Goal: Information Seeking & Learning: Check status

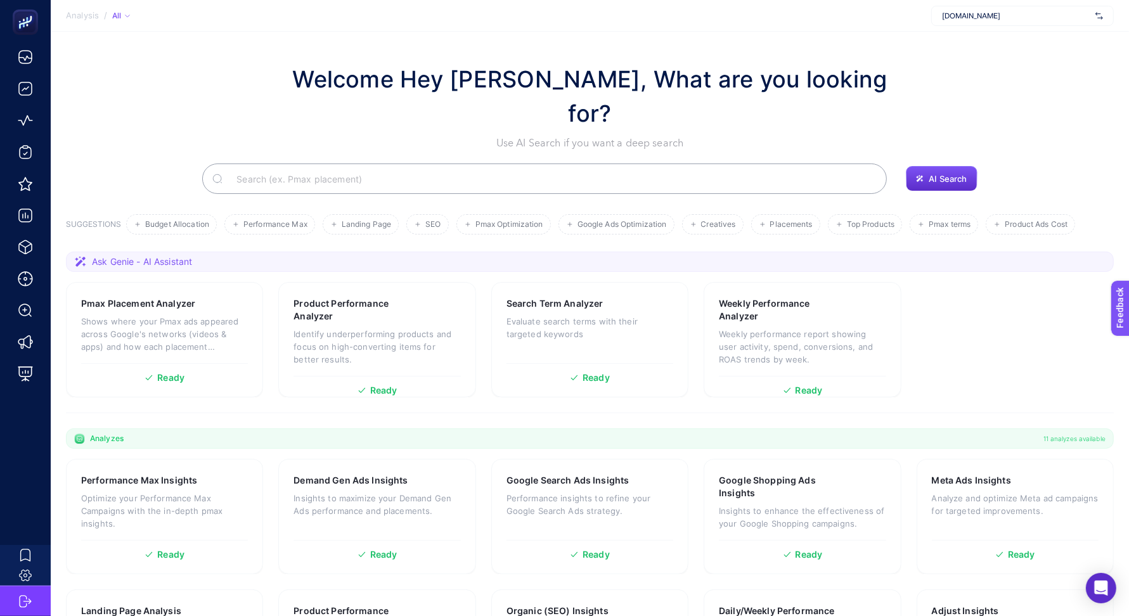
click at [353, 45] on section "Welcome Hey [PERSON_NAME], What are you looking for? Use AI Search if you want …" at bounding box center [590, 441] width 1078 height 819
click at [385, 46] on section "Welcome Hey [PERSON_NAME], What are you looking for? Use AI Search if you want …" at bounding box center [590, 441] width 1078 height 819
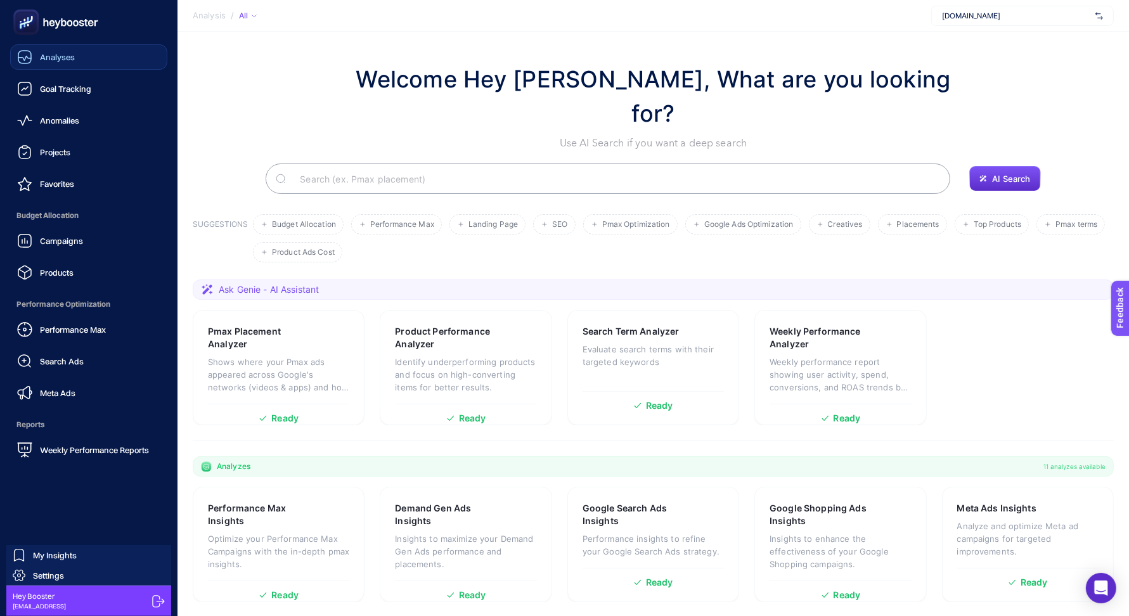
click at [66, 61] on span "Analyses" at bounding box center [57, 57] width 35 height 10
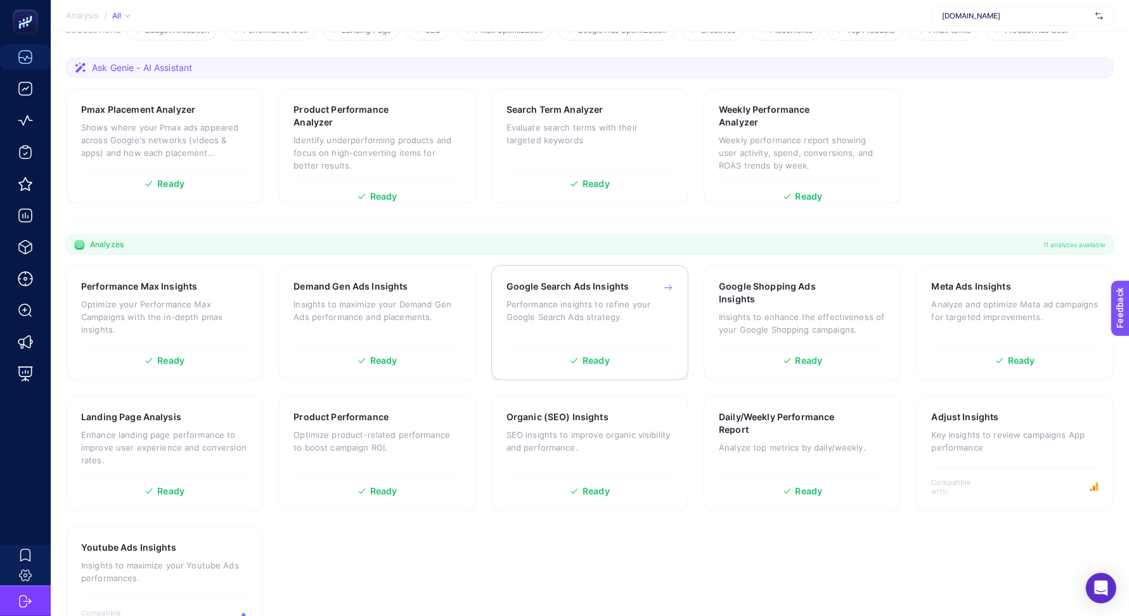
scroll to position [195, 0]
click at [294, 428] on p "Optimize product-related performance to boost campaign ROI." at bounding box center [376, 440] width 167 height 25
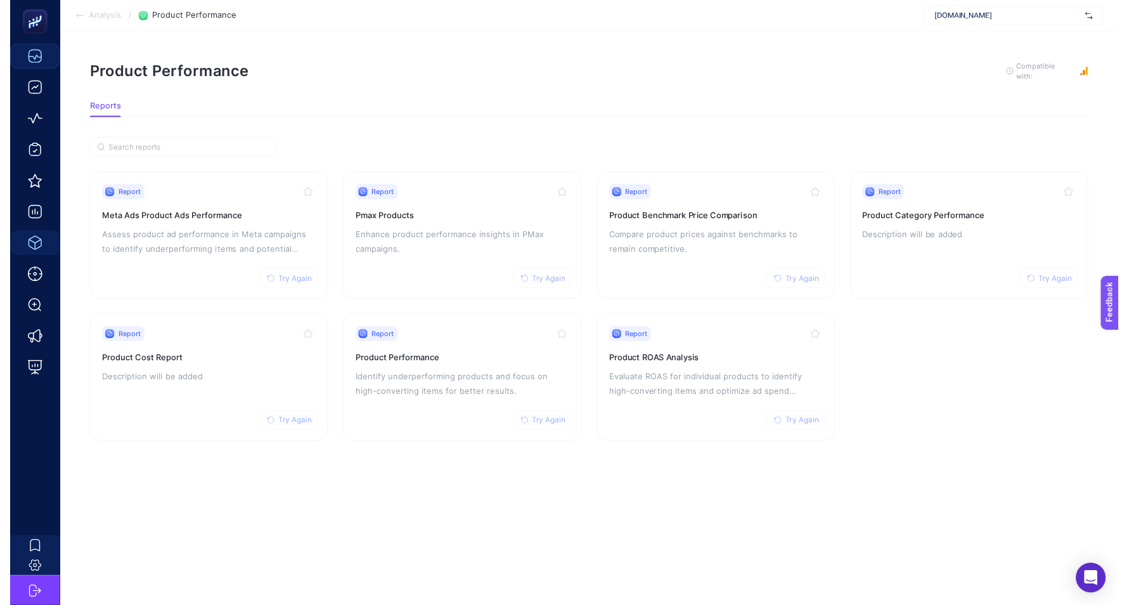
scroll to position [11, 0]
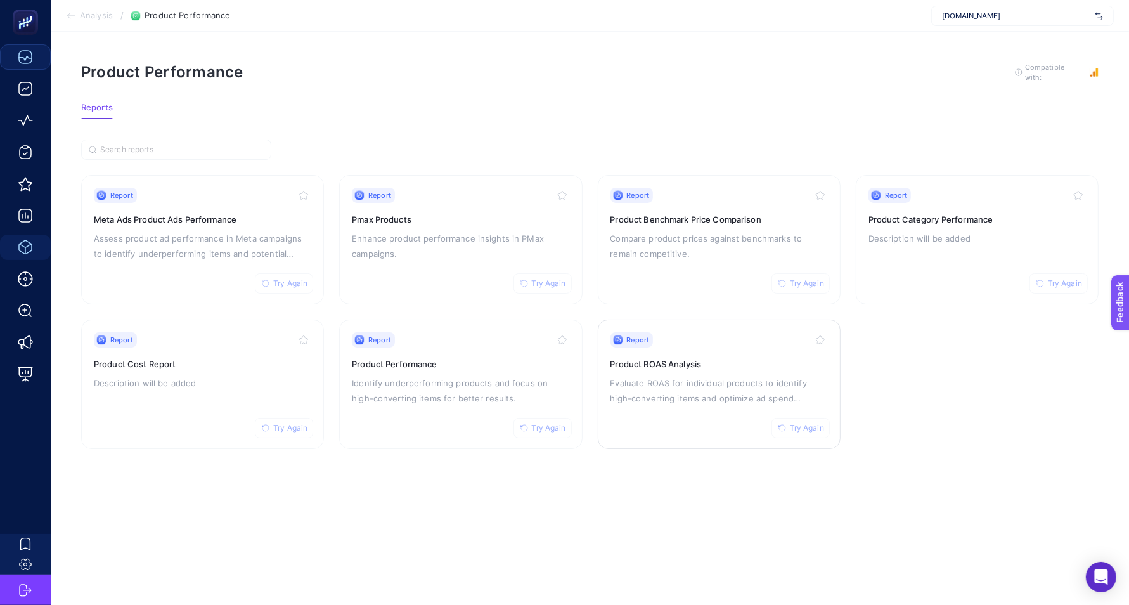
click at [697, 387] on p "Evaluate ROAS for individual products to identify high-converting items and opt…" at bounding box center [718, 390] width 217 height 30
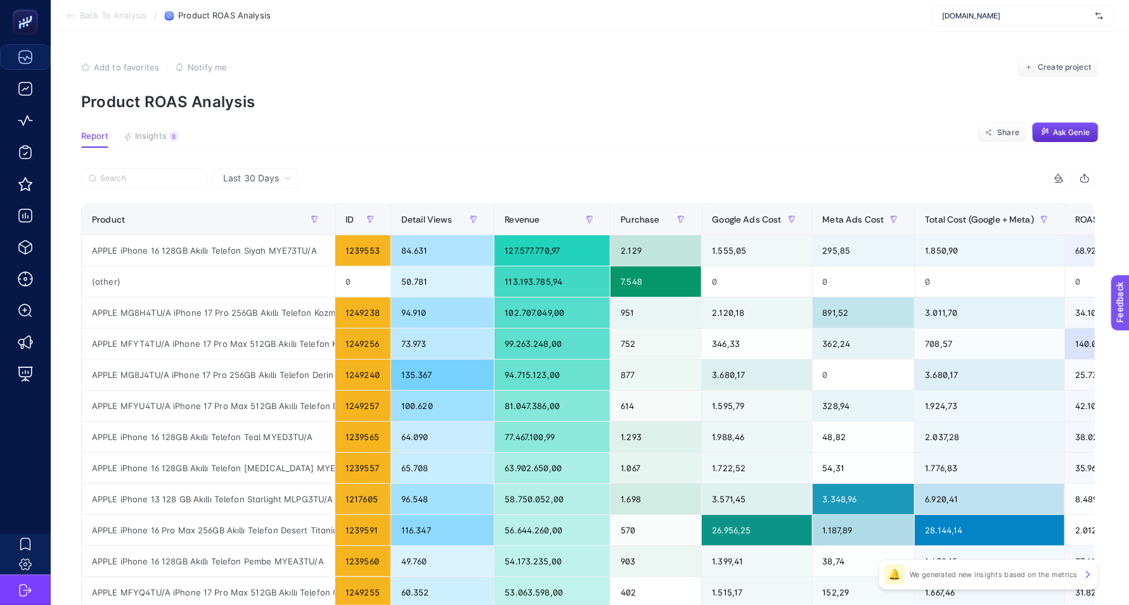
scroll to position [0, 86]
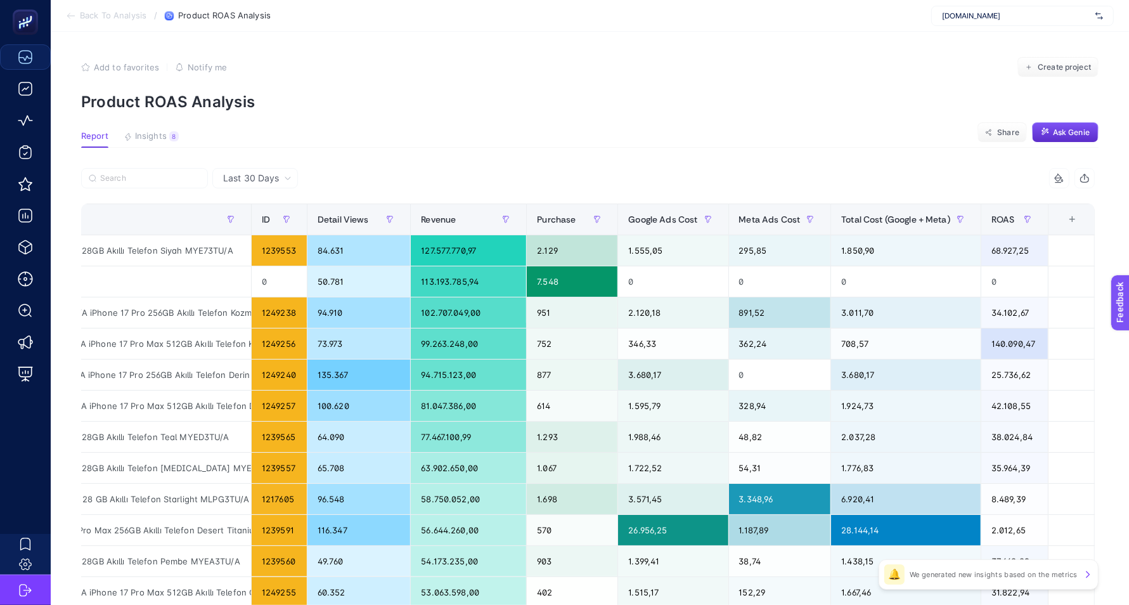
click at [269, 174] on span "Last 30 Days" at bounding box center [251, 178] width 56 height 13
click at [273, 234] on li "Last 7 Days" at bounding box center [255, 227] width 78 height 23
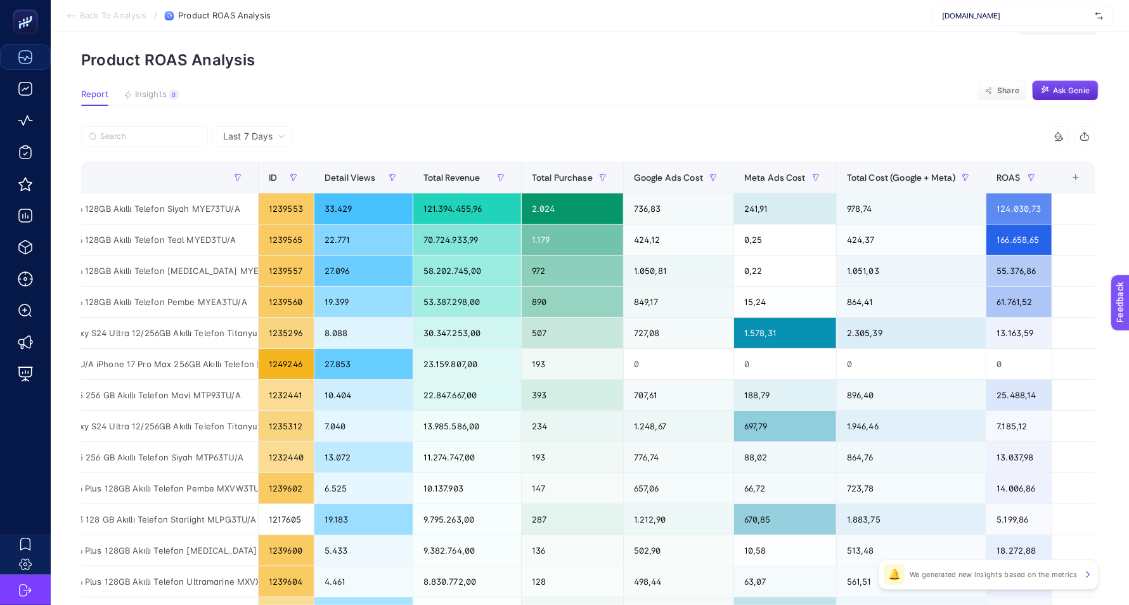
scroll to position [0, 1]
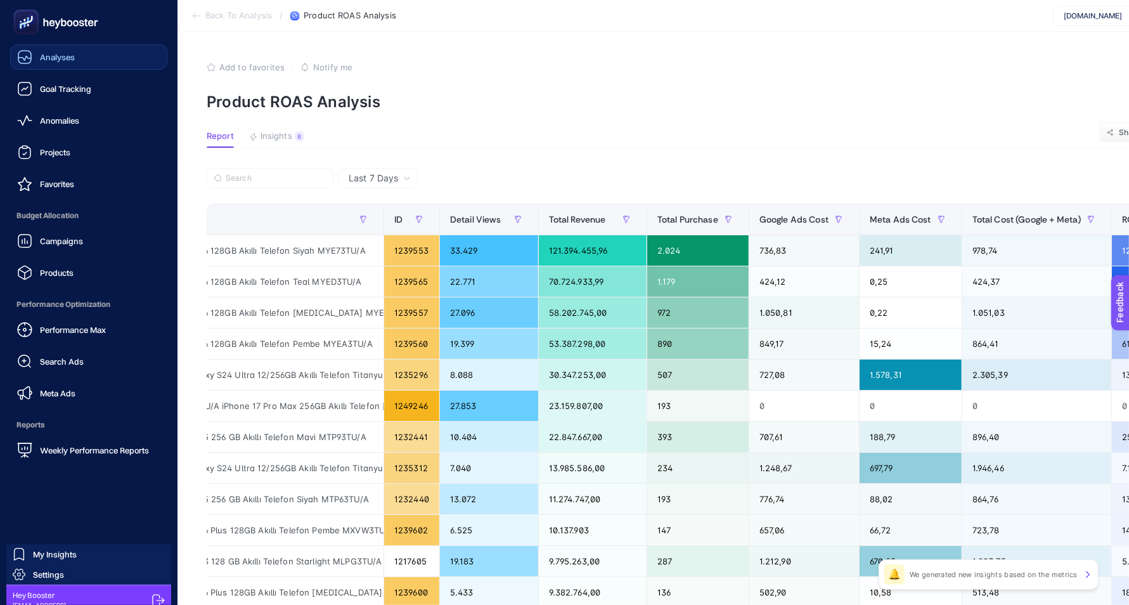
click at [29, 63] on icon at bounding box center [24, 56] width 15 height 15
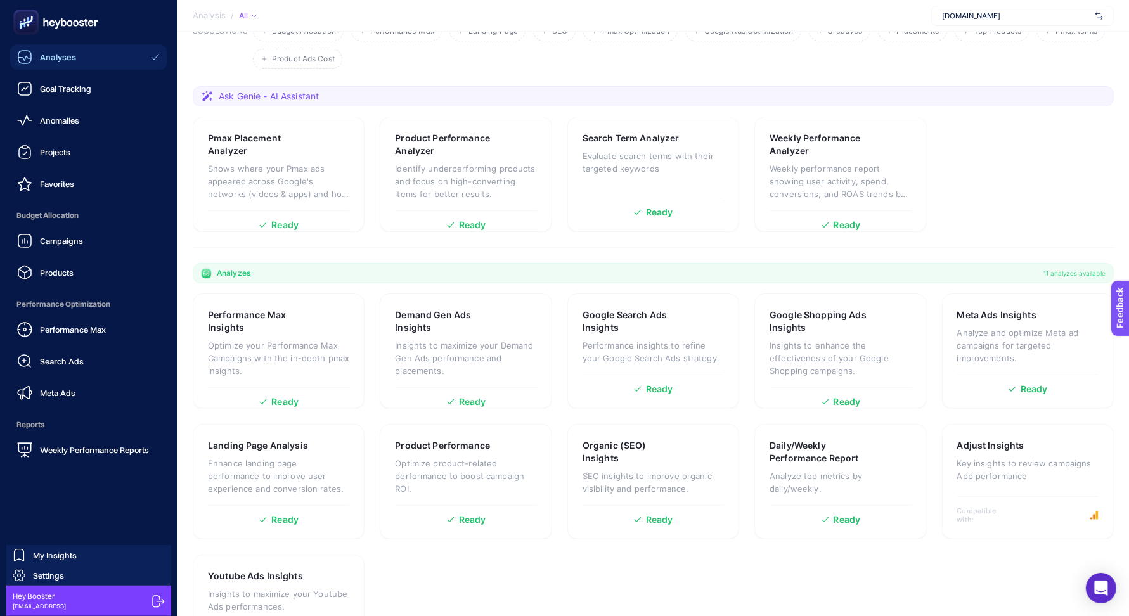
scroll to position [195, 0]
click at [35, 108] on link "Anomalies" at bounding box center [88, 120] width 157 height 25
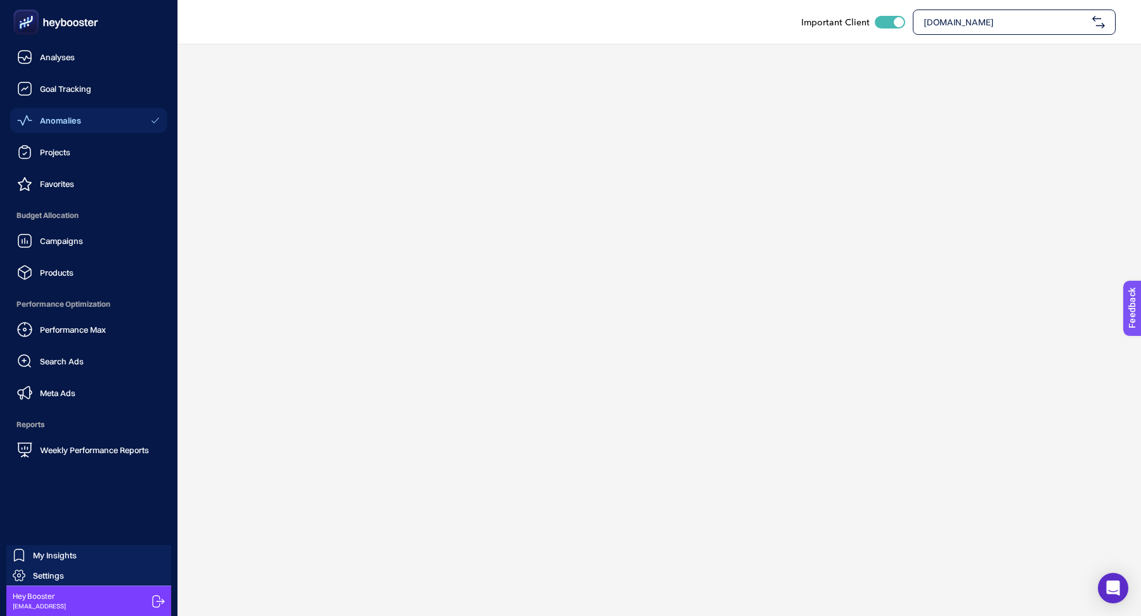
click at [36, 108] on link "Anomalies" at bounding box center [88, 120] width 157 height 25
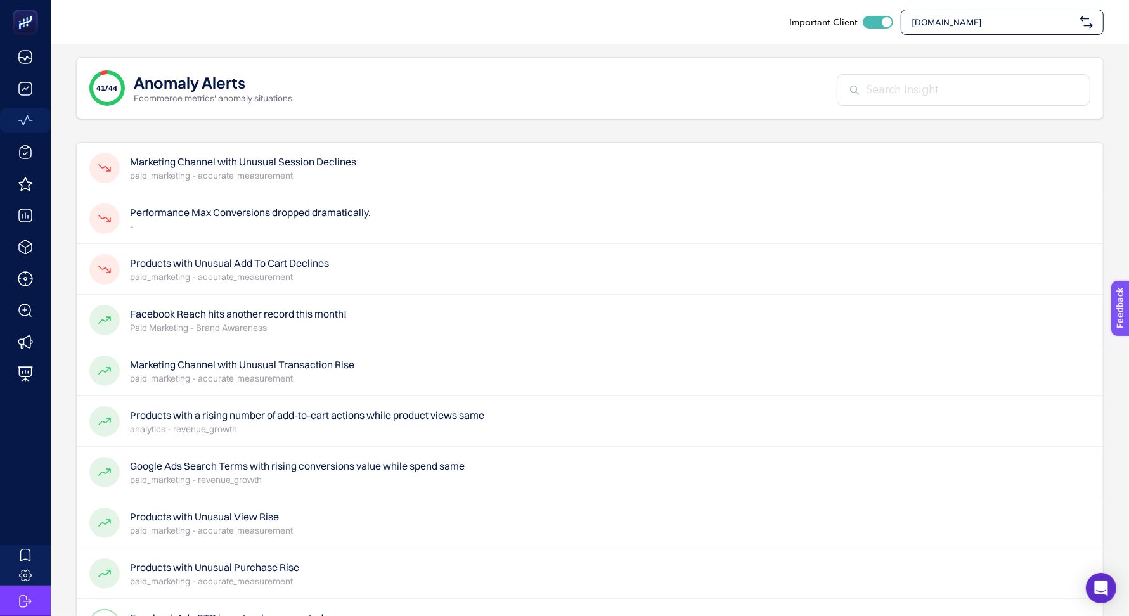
click at [934, 25] on span "[DOMAIN_NAME]" at bounding box center [993, 22] width 164 height 13
type input "koçtaş"
click at [930, 46] on span "Koçtaş" at bounding box center [925, 52] width 28 height 13
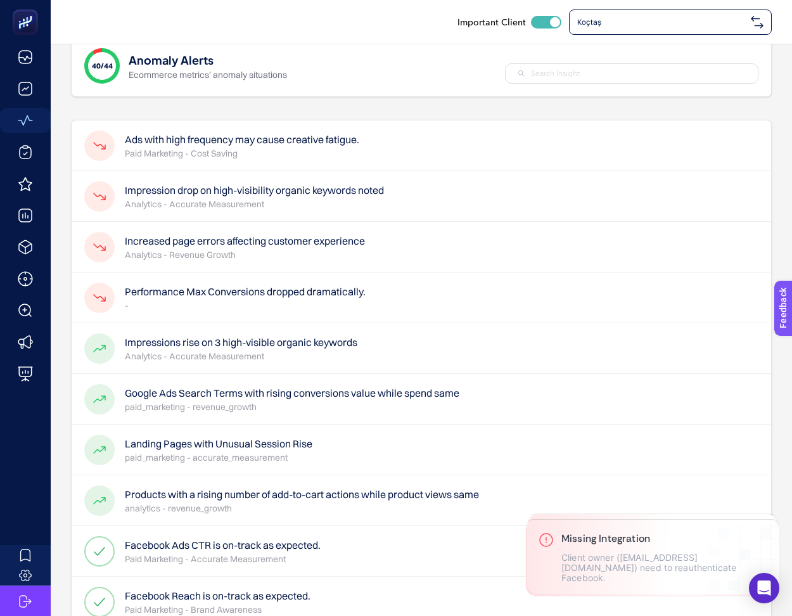
scroll to position [24, 0]
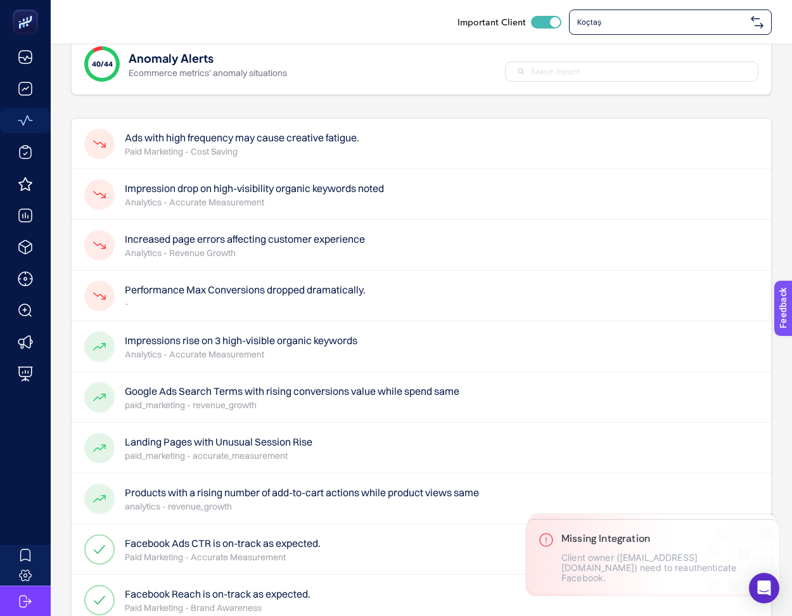
click at [678, 80] on div at bounding box center [632, 71] width 254 height 20
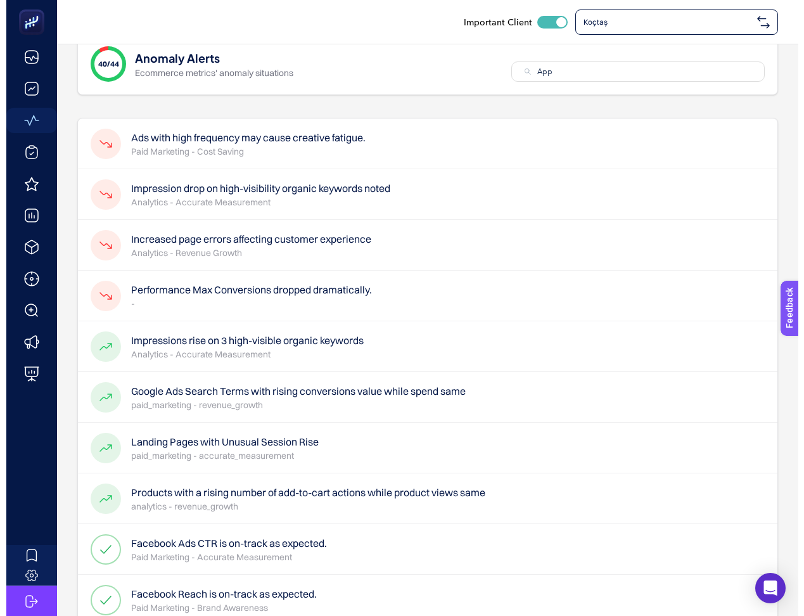
scroll to position [0, 0]
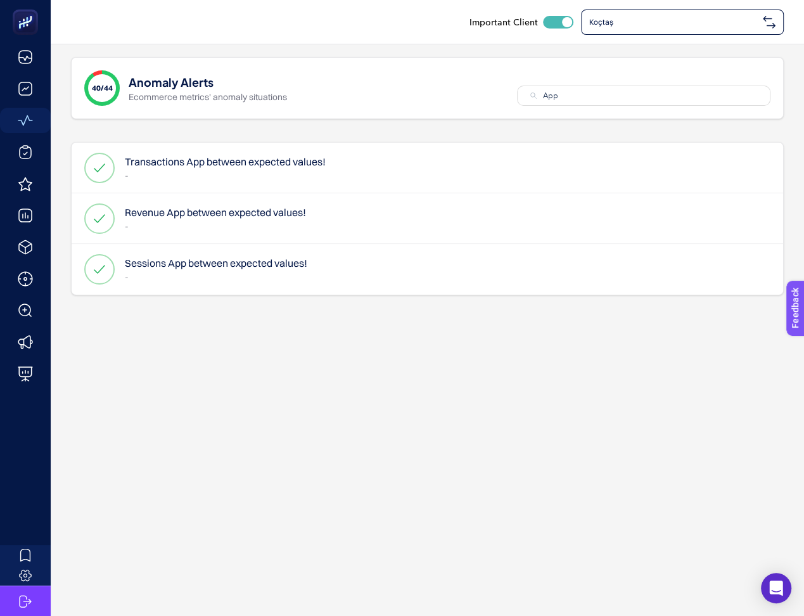
type input "App"
click at [246, 263] on h4 "Sessions App between expected values!" at bounding box center [216, 262] width 183 height 15
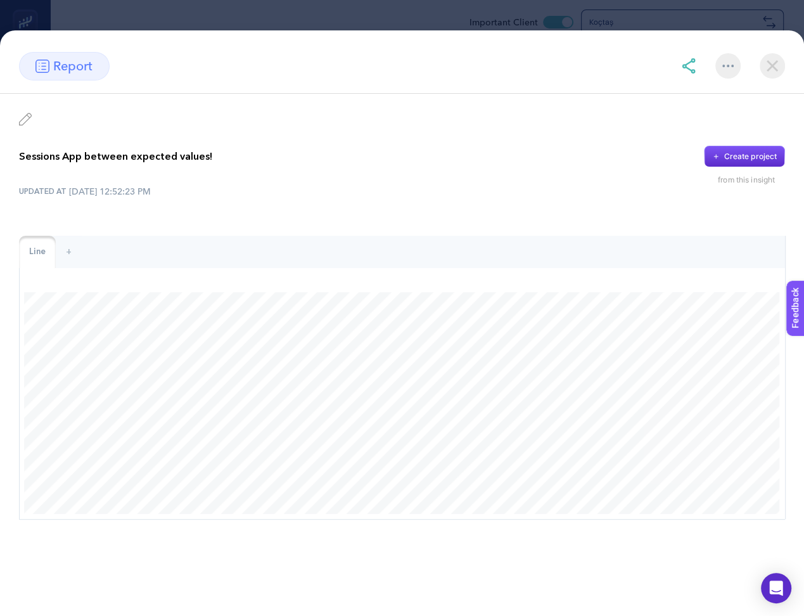
click at [764, 61] on img at bounding box center [772, 65] width 25 height 25
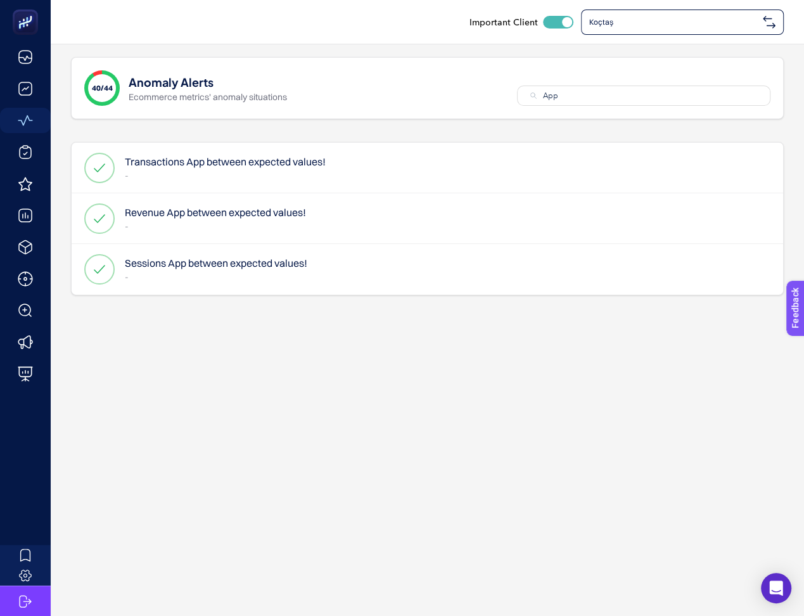
click at [318, 217] on div "Revenue App between expected values! -" at bounding box center [428, 218] width 712 height 51
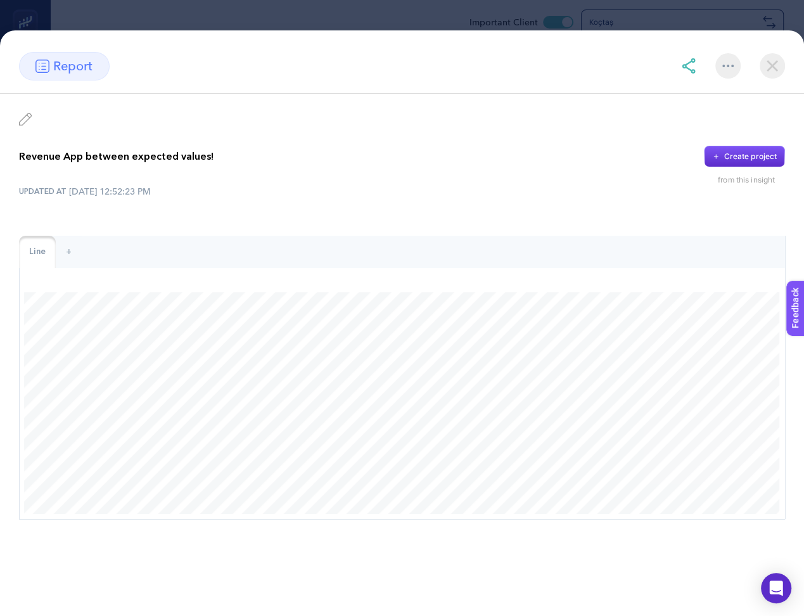
click at [772, 70] on img at bounding box center [772, 65] width 25 height 25
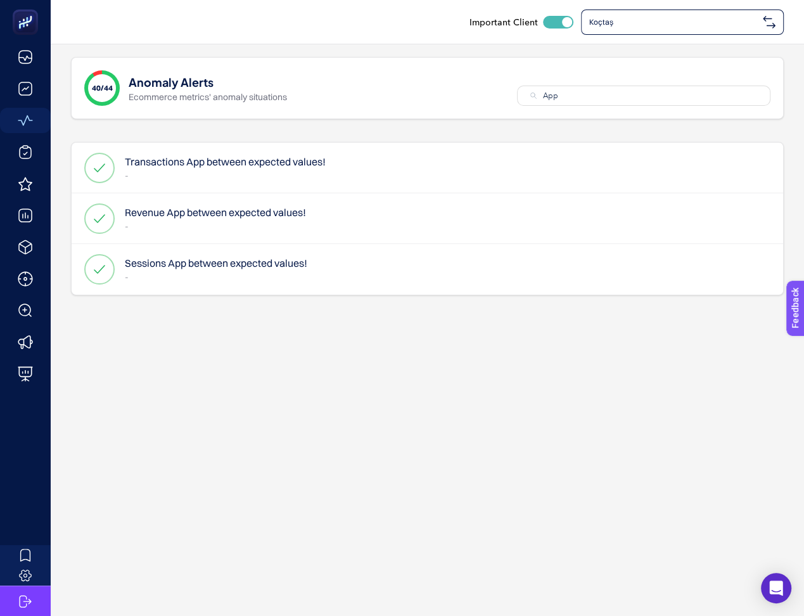
click at [405, 176] on div "Transactions App between expected values! -" at bounding box center [428, 168] width 712 height 51
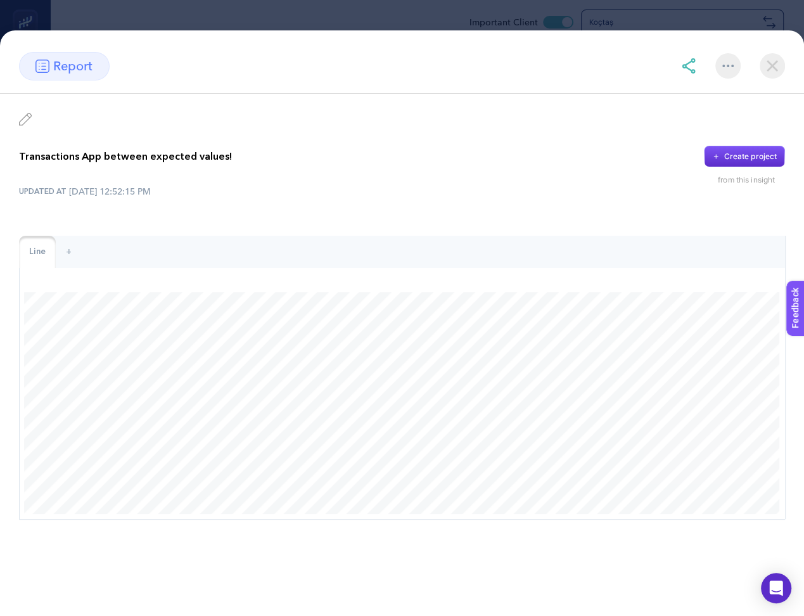
click at [765, 65] on img at bounding box center [772, 65] width 25 height 25
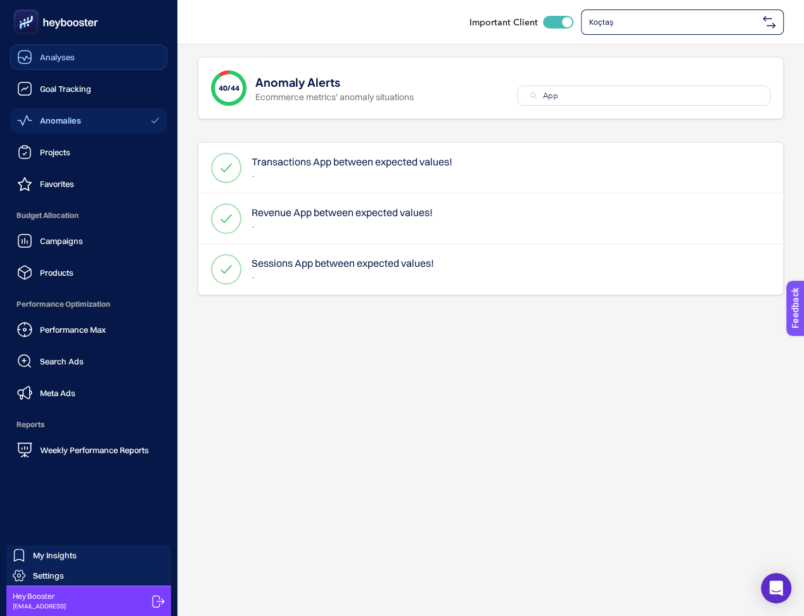
click at [40, 53] on span "Analyses" at bounding box center [57, 57] width 35 height 10
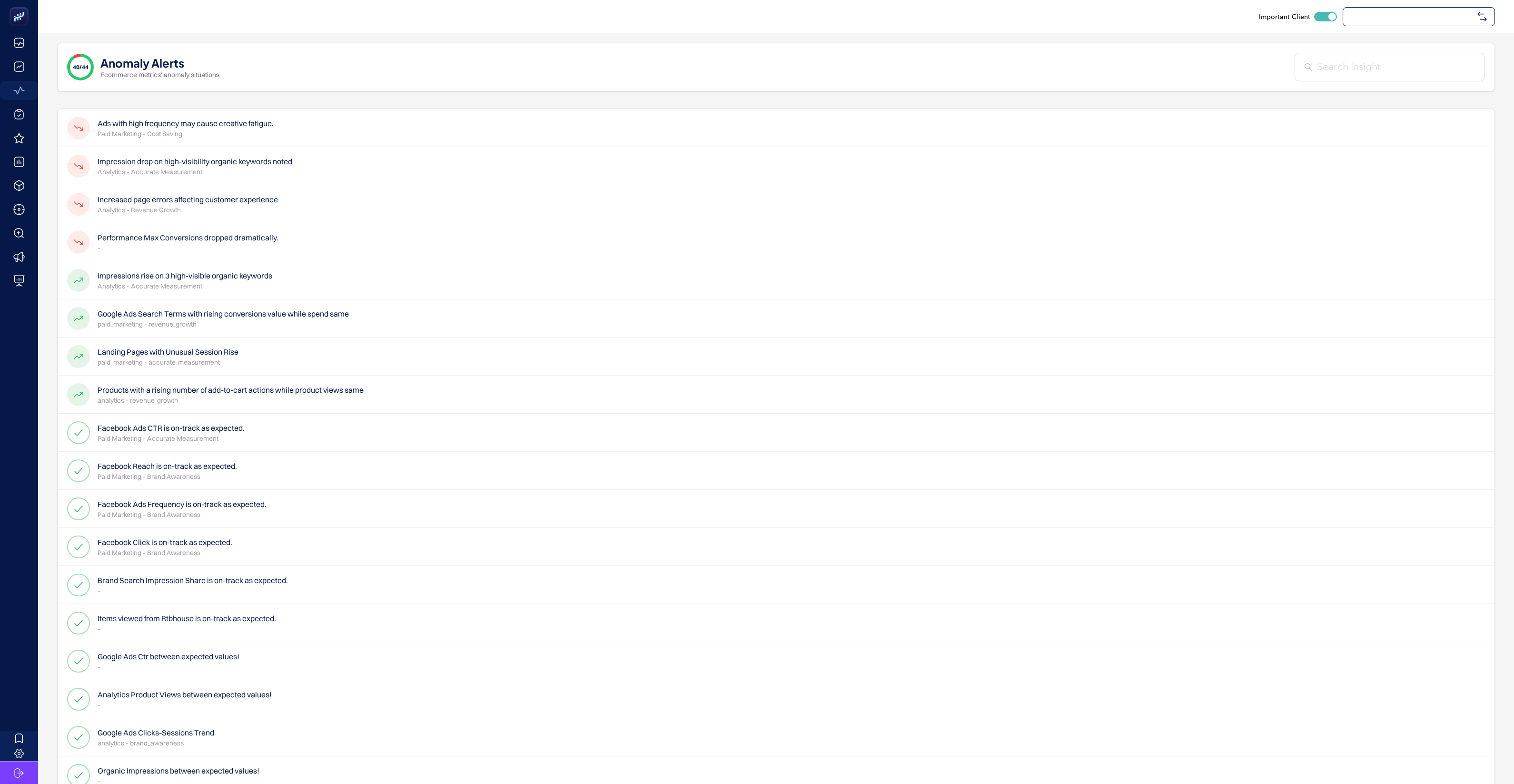
checkbox input "true"
